Goal: Find specific page/section: Find specific page/section

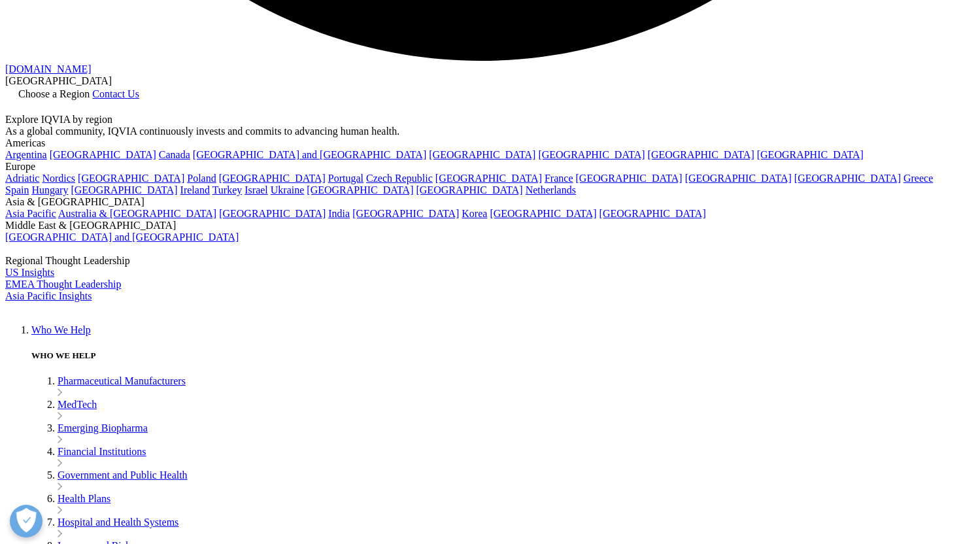
scroll to position [2930, 0]
